Goal: Navigation & Orientation: Find specific page/section

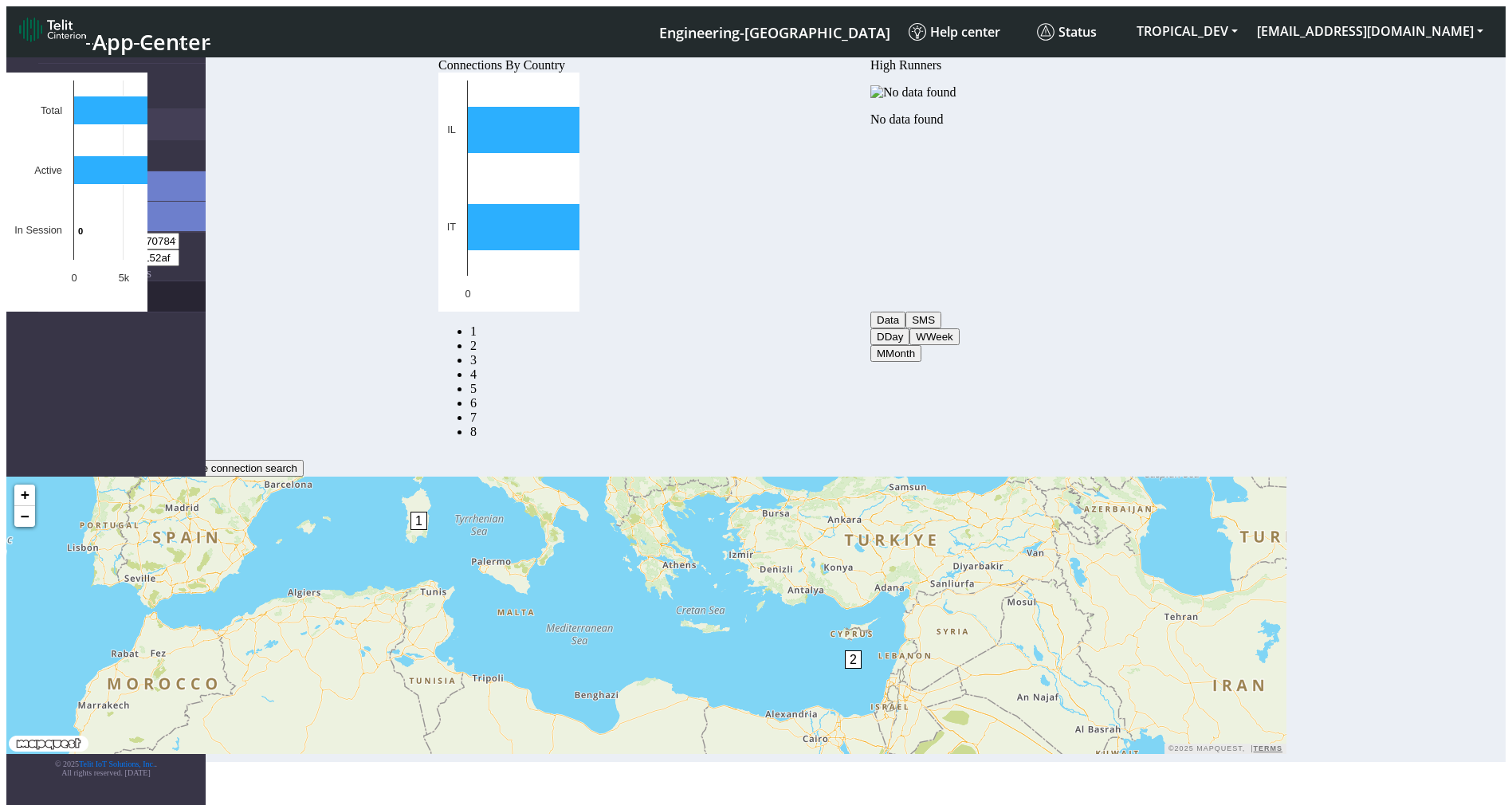
click at [61, 281] on link "eUICCs" at bounding box center [122, 296] width 167 height 30
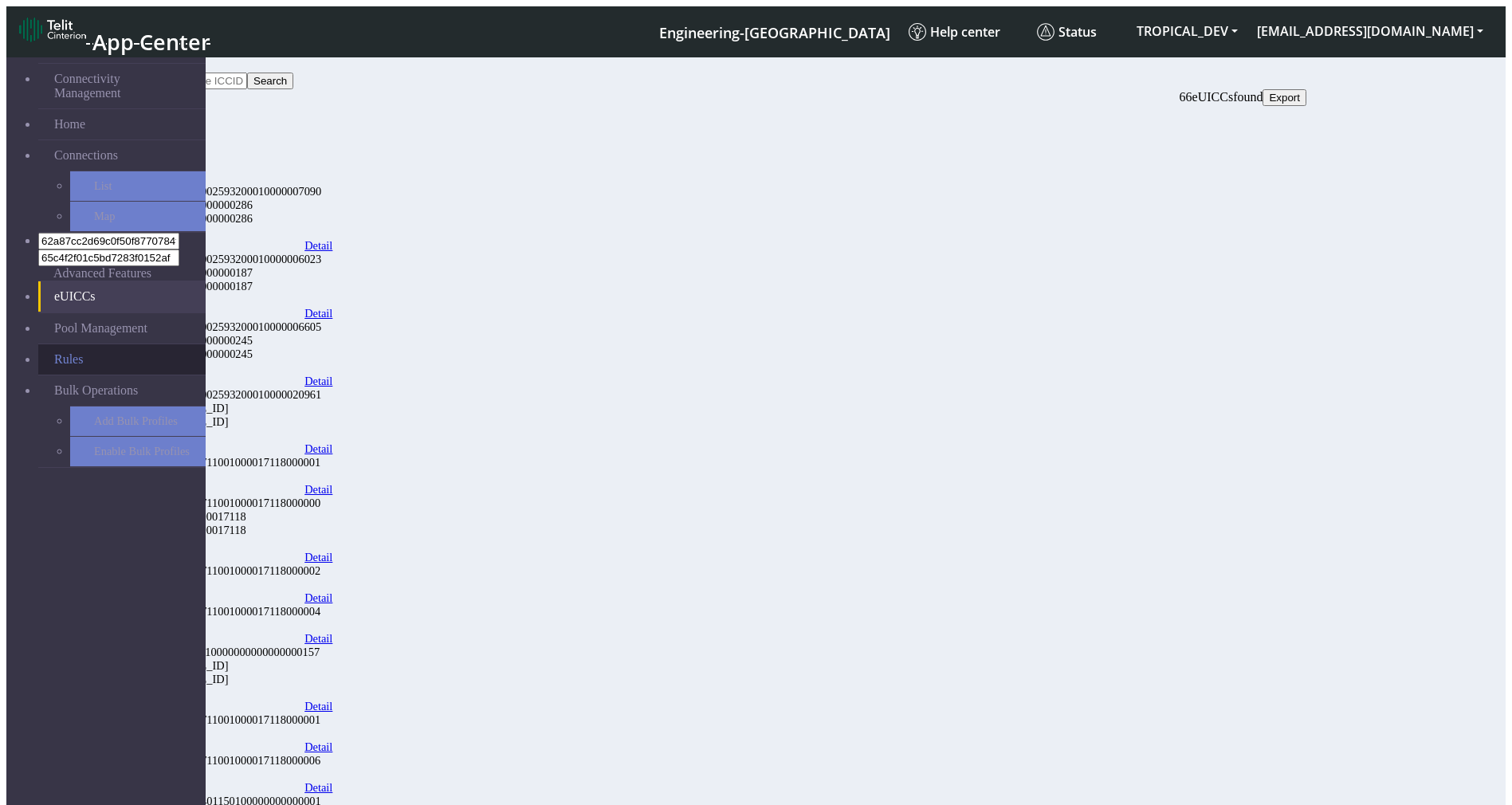
click at [91, 344] on link "Rules" at bounding box center [122, 358] width 167 height 30
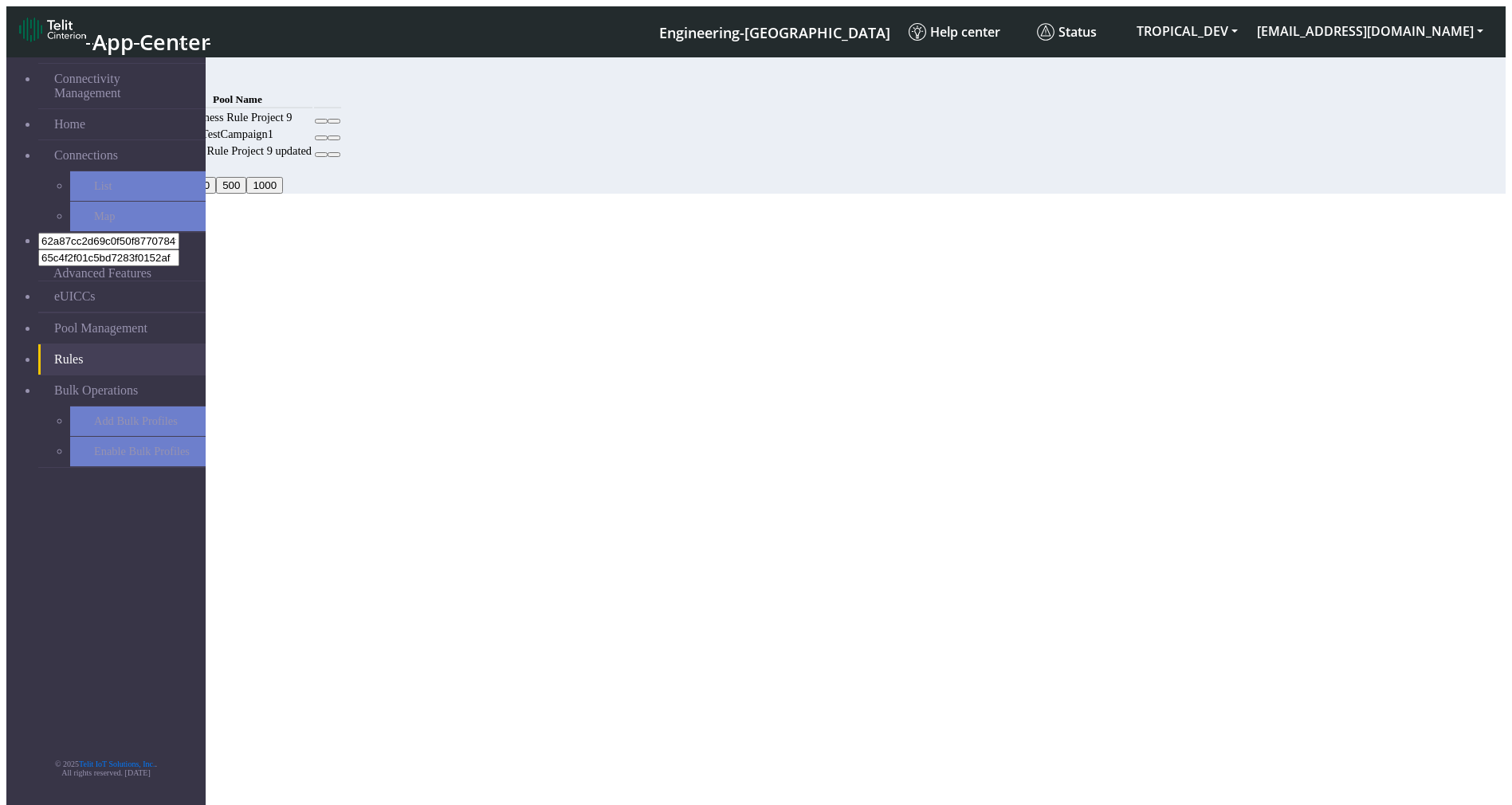
click at [138, 73] on button "Add" at bounding box center [122, 81] width 32 height 16
click at [340, 124] on button at bounding box center [334, 121] width 13 height 5
click at [321, 121] on icon at bounding box center [321, 121] width 0 height 0
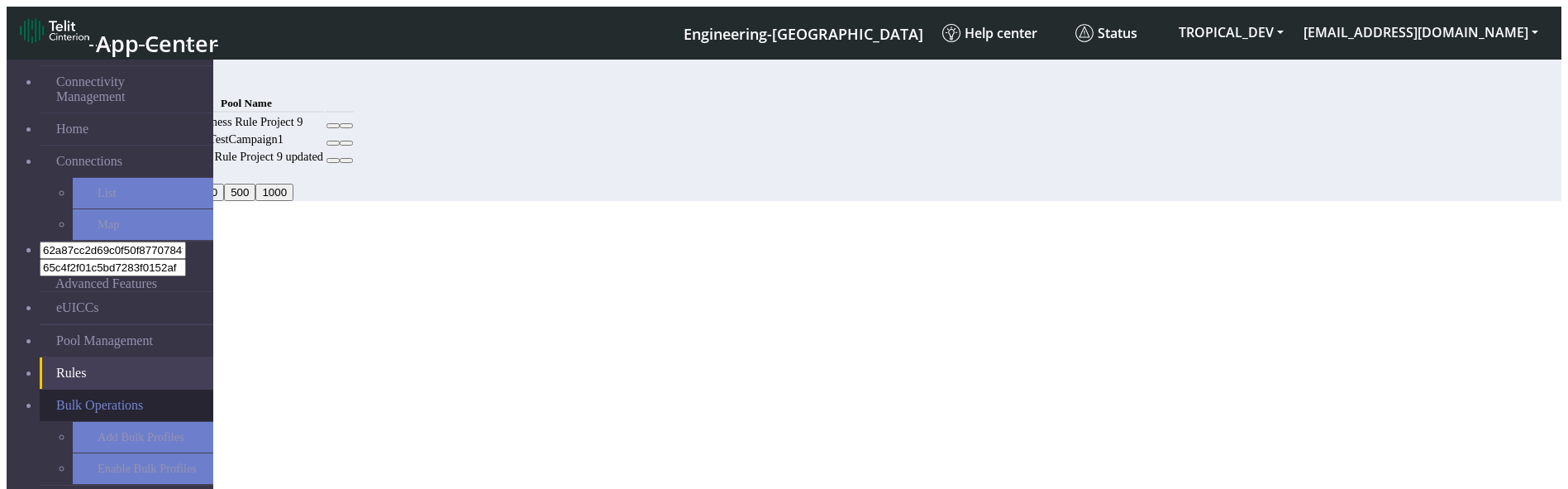
click at [99, 397] on span "Bulk Operations" at bounding box center [100, 405] width 87 height 15
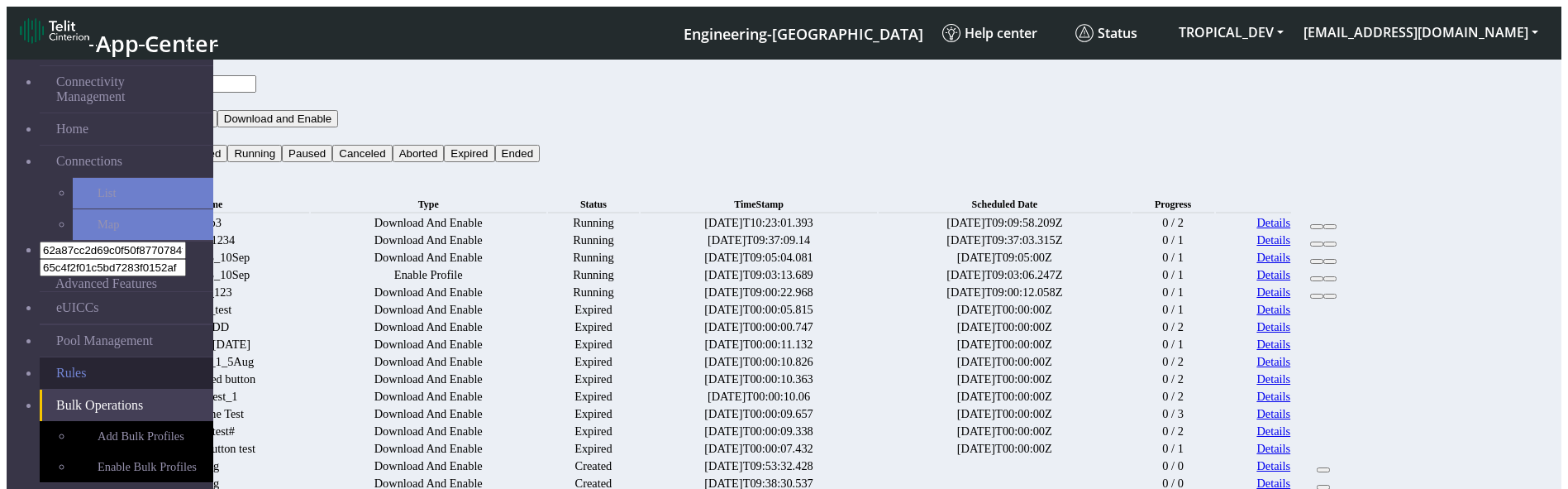
click at [63, 357] on link "Rules" at bounding box center [126, 372] width 174 height 31
